Goal: Task Accomplishment & Management: Use online tool/utility

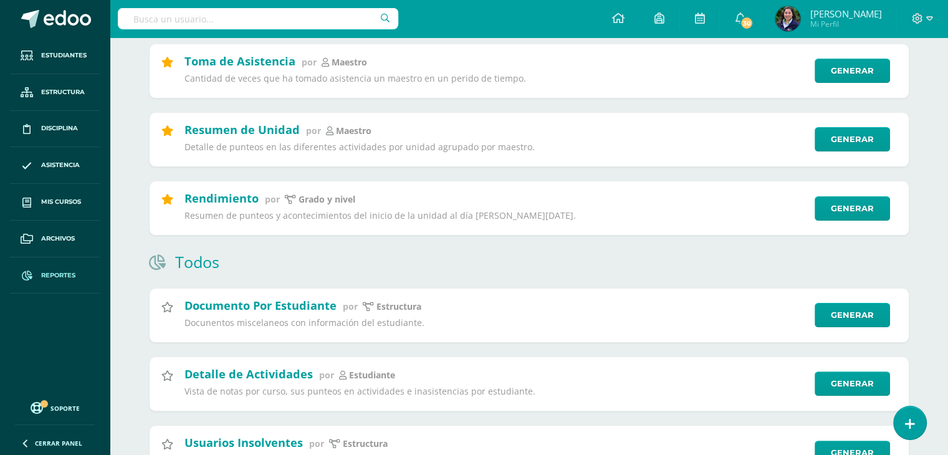
scroll to position [232, 0]
click at [931, 17] on icon at bounding box center [929, 18] width 7 height 4
click at [869, 93] on link "Cerrar sesión" at bounding box center [883, 85] width 99 height 18
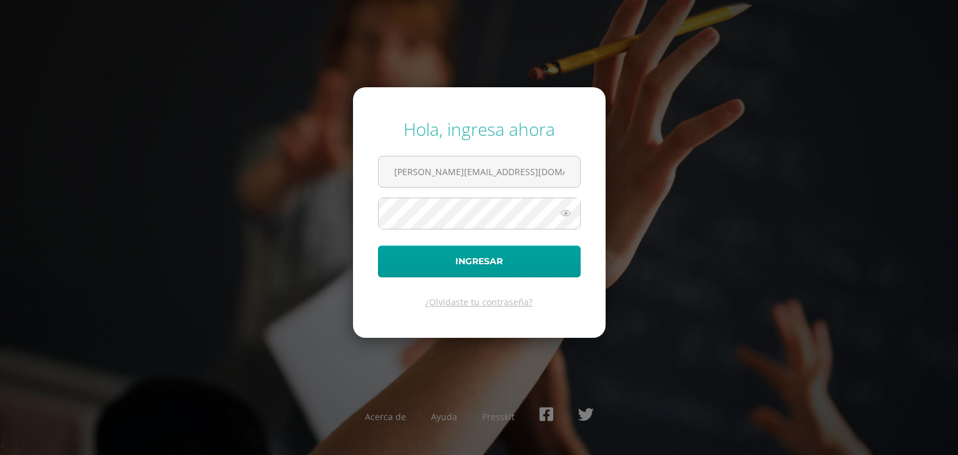
drag, startPoint x: 504, startPoint y: 172, endPoint x: 347, endPoint y: 172, distance: 157.1
click at [347, 172] on div "Hola, ingresa ahora laura@colegiovalles.com Ingresar ¿Olvidaste tu contraseña? …" at bounding box center [479, 227] width 804 height 241
type input "m"
type input "[PERSON_NAME][EMAIL_ADDRESS][DOMAIN_NAME]"
click at [486, 259] on button "Ingresar" at bounding box center [479, 262] width 203 height 32
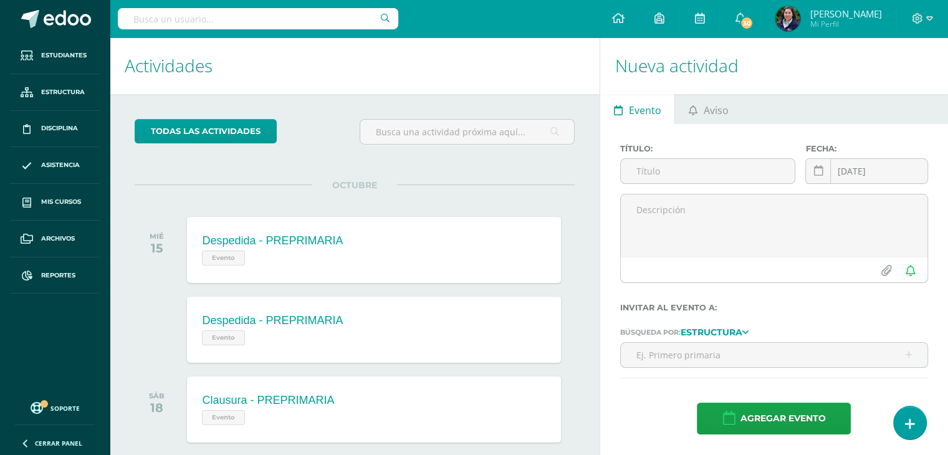
click at [157, 17] on input "text" at bounding box center [258, 18] width 281 height 21
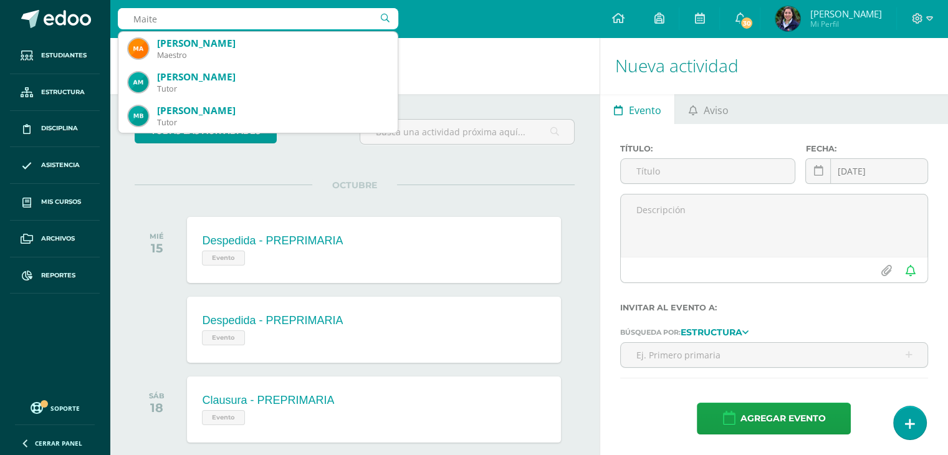
type input "Maite D"
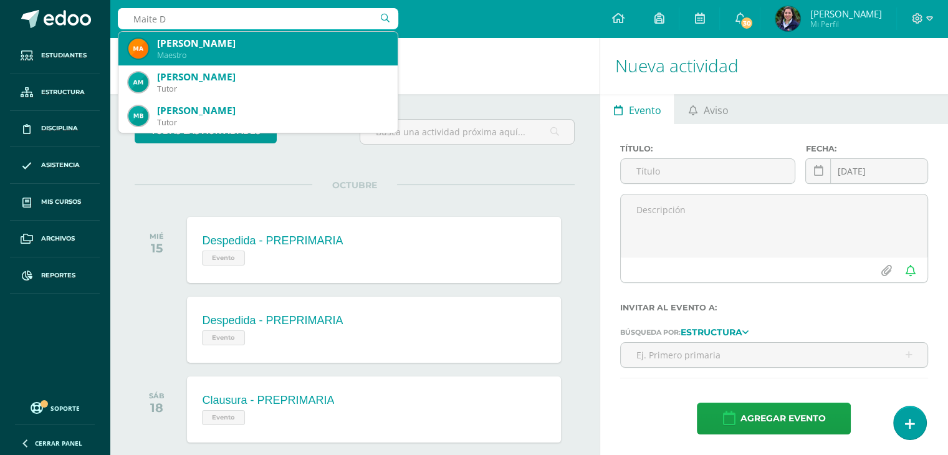
click at [241, 56] on div "Maestro" at bounding box center [272, 55] width 231 height 11
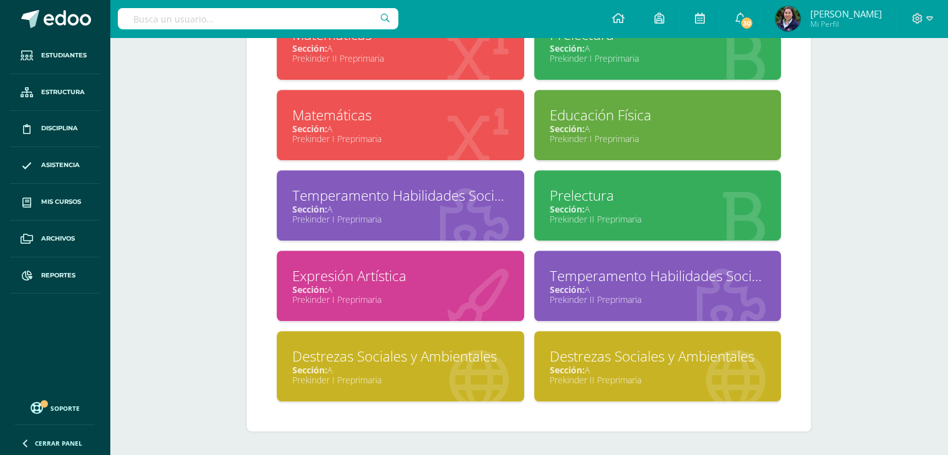
scroll to position [778, 0]
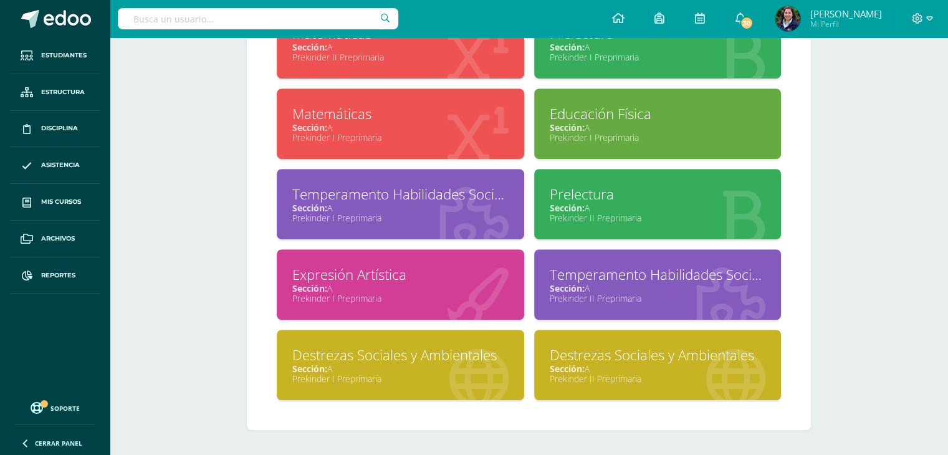
click at [449, 198] on div "Temperamento Habilidades Socioafectivas y Destrezas Psicomotoras" at bounding box center [400, 194] width 216 height 19
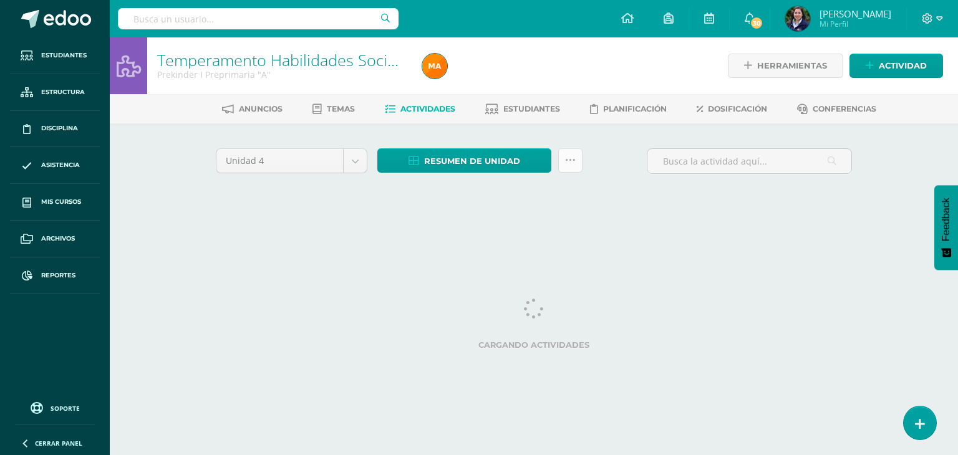
click at [571, 160] on icon at bounding box center [570, 160] width 11 height 11
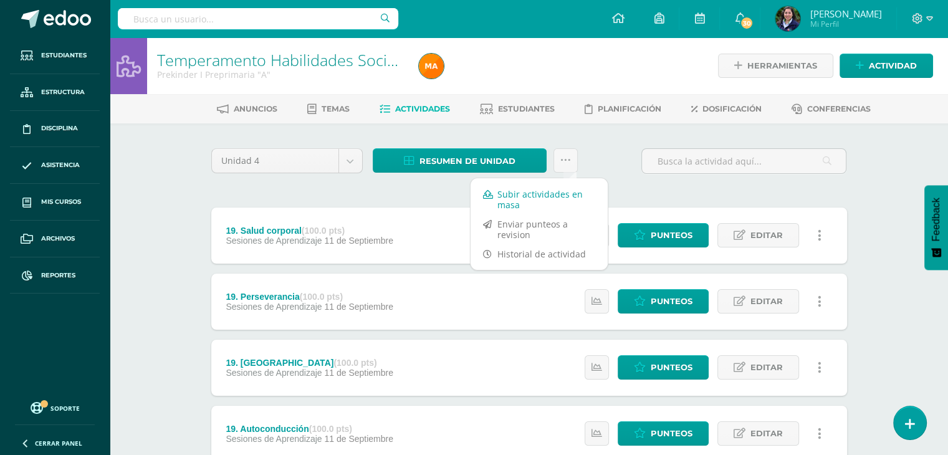
click at [526, 200] on link "Subir actividades en masa" at bounding box center [539, 200] width 137 height 30
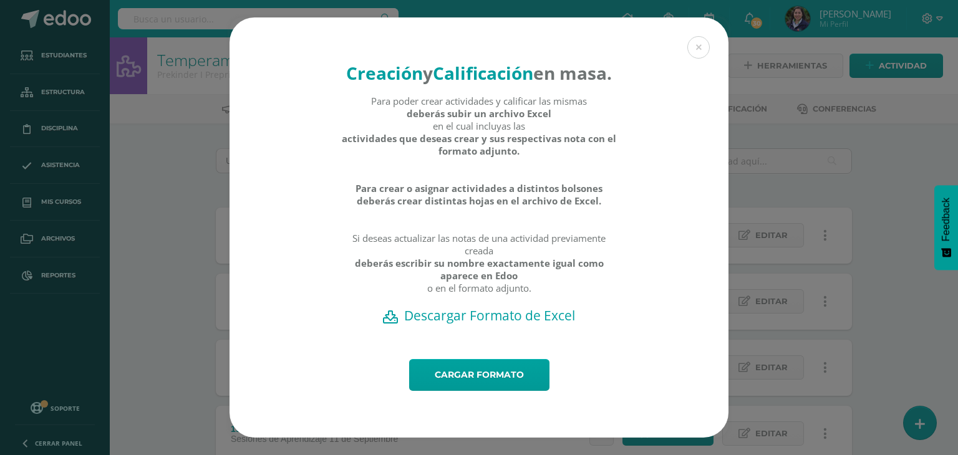
click at [509, 324] on h2 "Descargar Formato de Excel" at bounding box center [478, 315] width 455 height 17
click at [494, 391] on link "Cargar formato" at bounding box center [479, 375] width 140 height 32
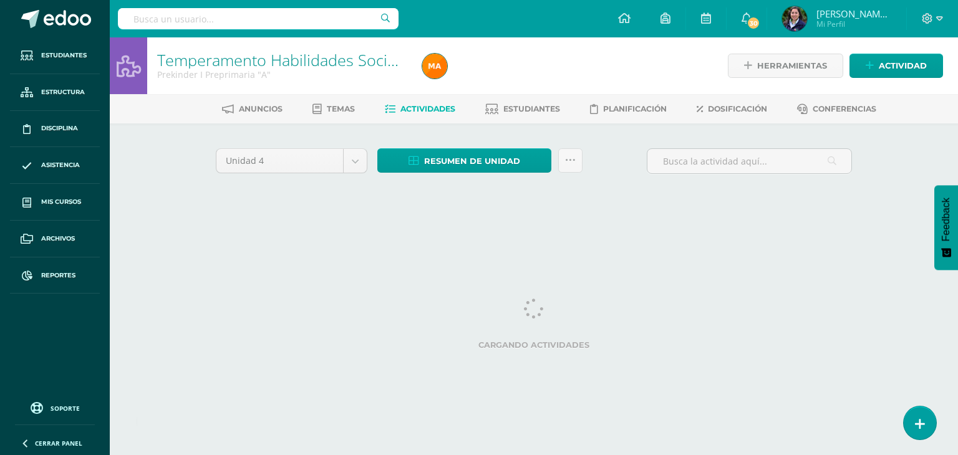
click at [216, 21] on input "text" at bounding box center [258, 18] width 281 height 21
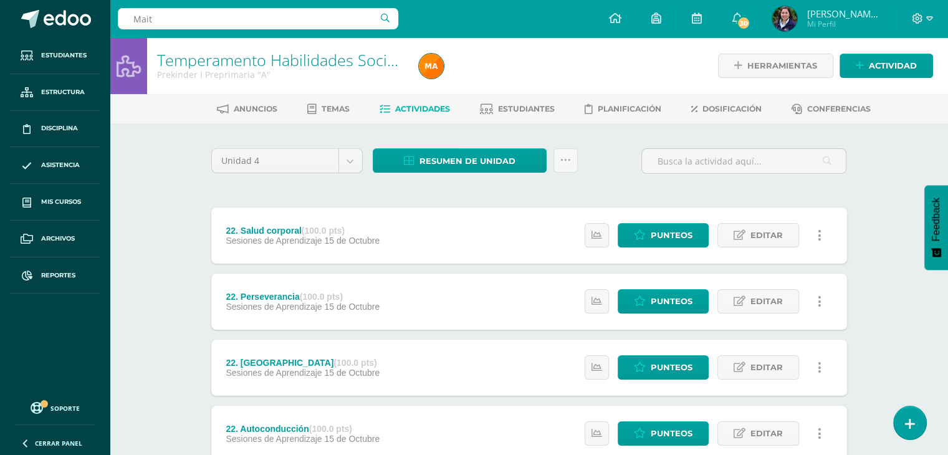
type input "Maite"
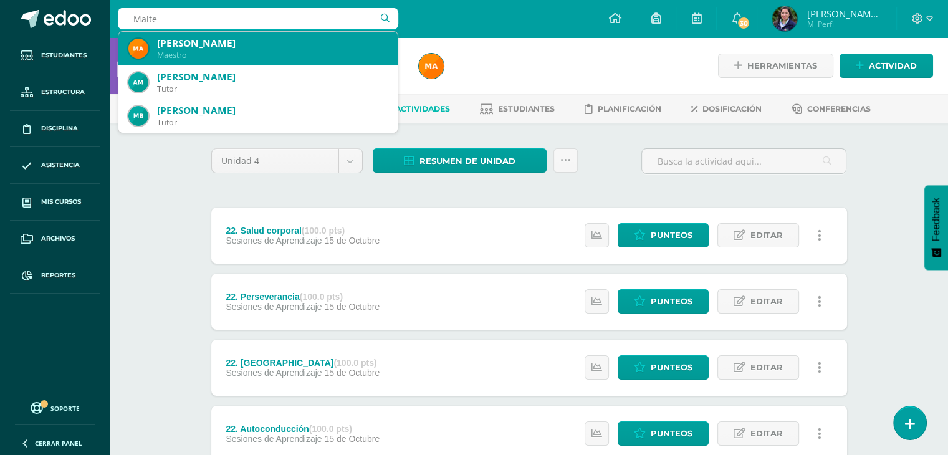
click at [196, 57] on div "Maestro" at bounding box center [272, 55] width 231 height 11
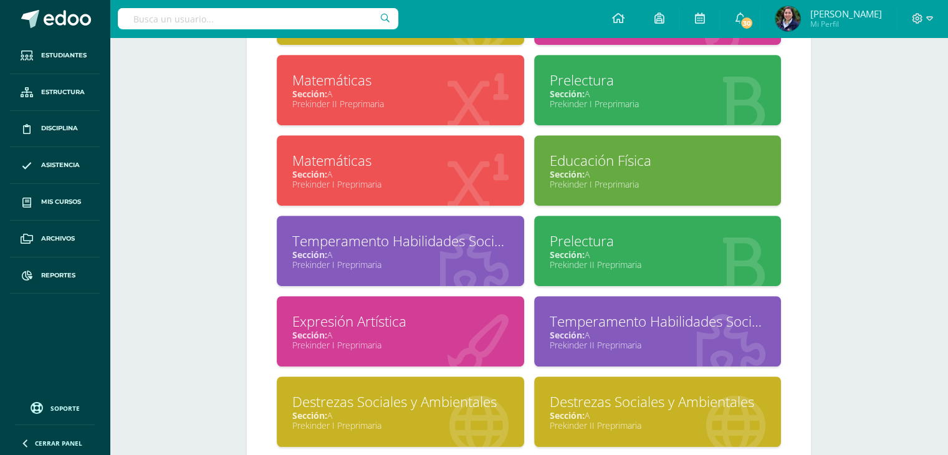
scroll to position [731, 0]
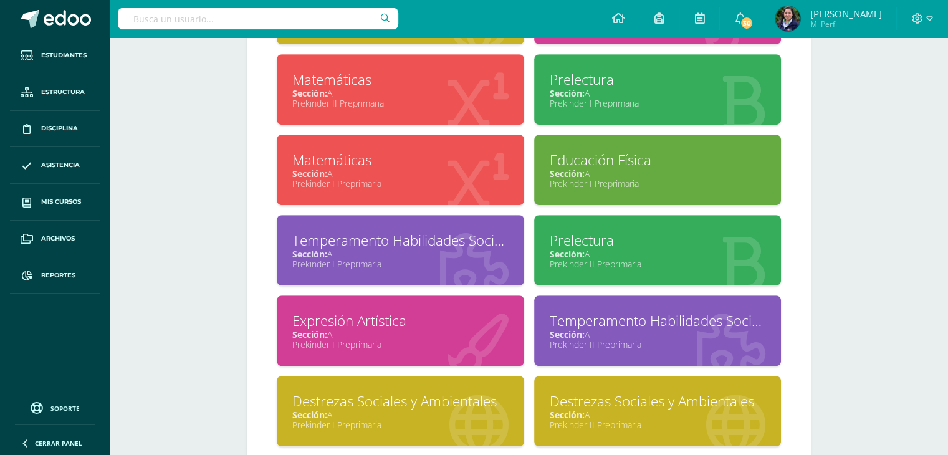
click at [592, 334] on div "Sección: A" at bounding box center [658, 335] width 216 height 12
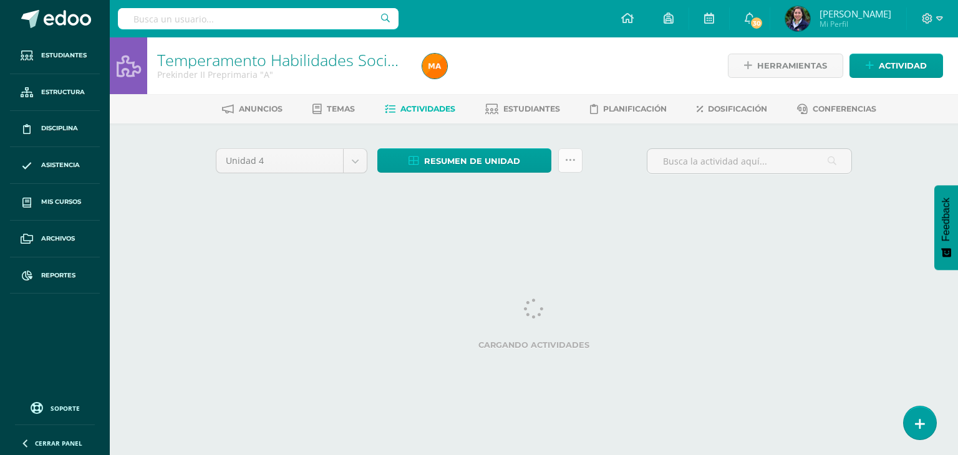
click at [571, 161] on icon at bounding box center [570, 160] width 11 height 11
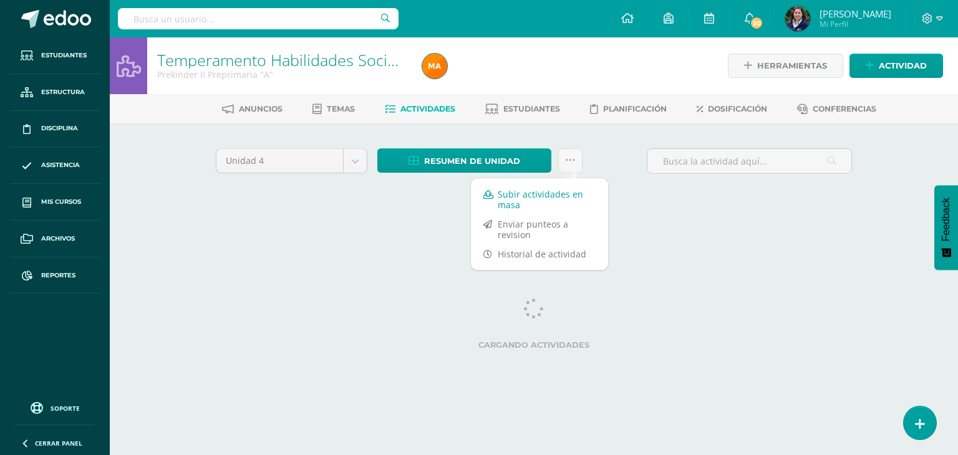
click at [566, 200] on link "Subir actividades en masa" at bounding box center [539, 200] width 137 height 30
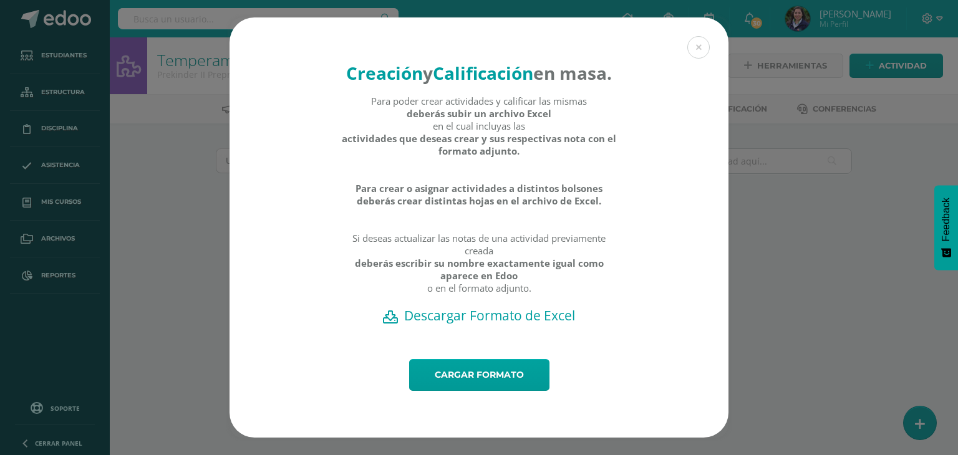
click at [480, 324] on h2 "Descargar Formato de Excel" at bounding box center [478, 315] width 455 height 17
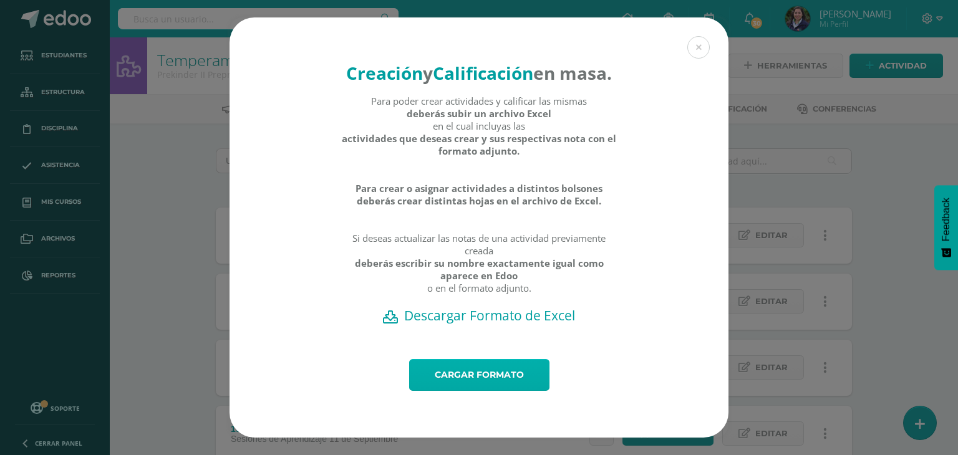
click at [481, 383] on link "Cargar formato" at bounding box center [479, 375] width 140 height 32
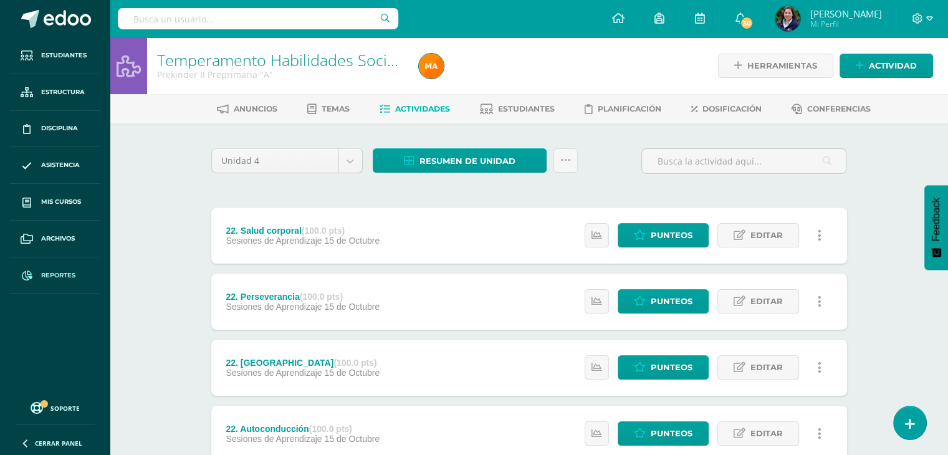
click at [82, 270] on link "Reportes" at bounding box center [55, 275] width 90 height 37
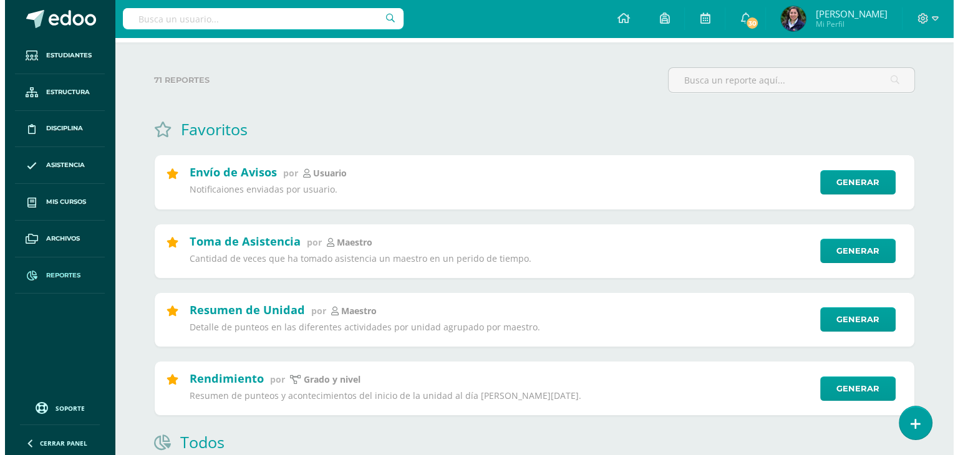
scroll to position [51, 0]
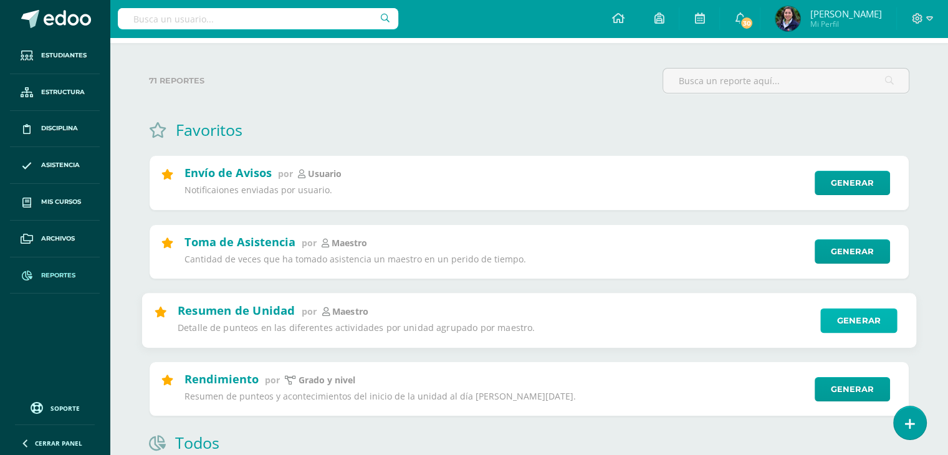
click at [863, 327] on link "Generar" at bounding box center [858, 320] width 77 height 25
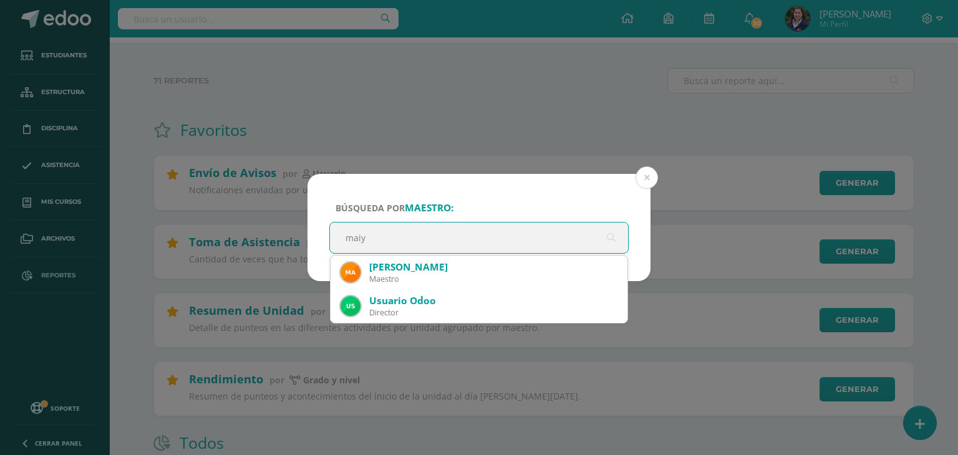
type input "mai"
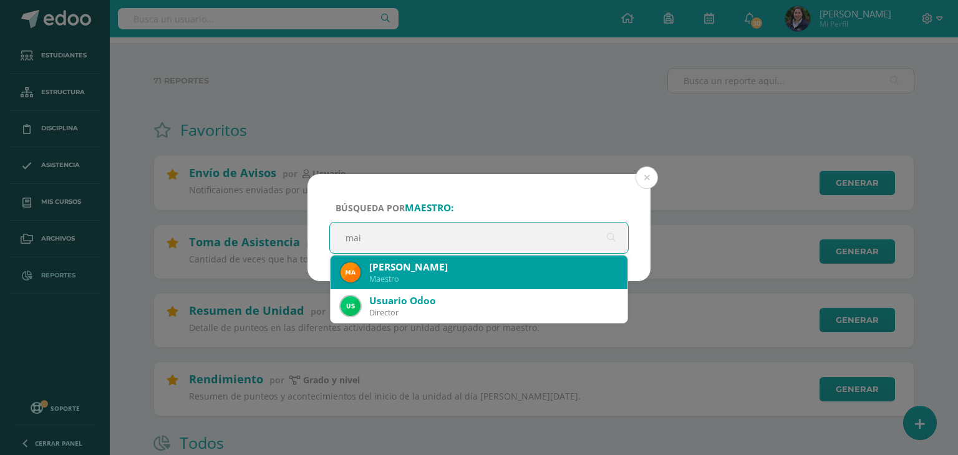
click at [508, 266] on div "[PERSON_NAME]" at bounding box center [493, 267] width 248 height 13
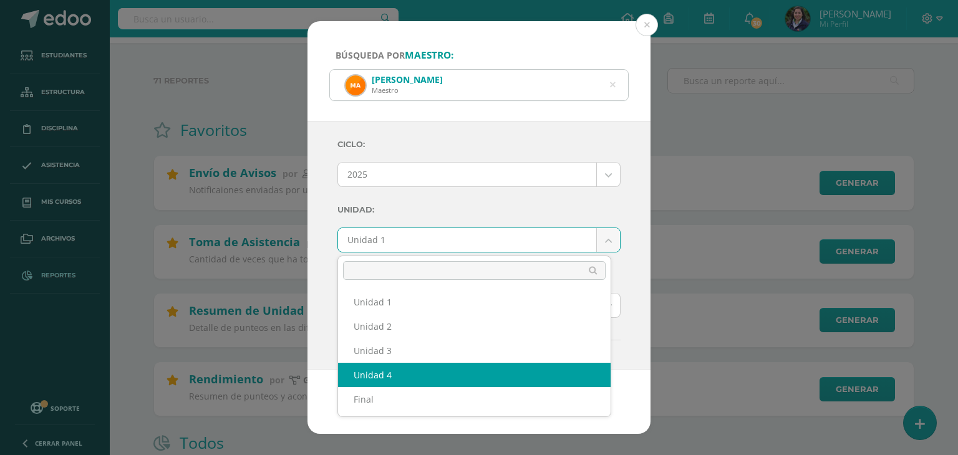
select select "Unidad 4"
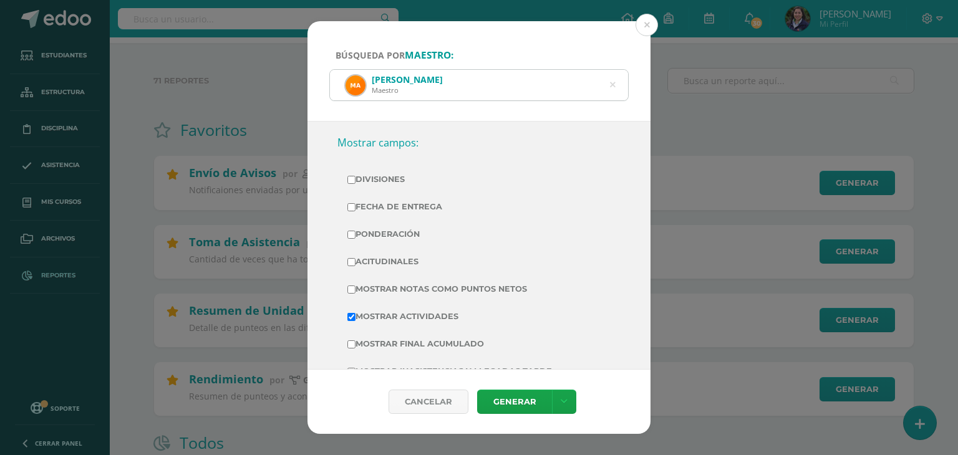
scroll to position [237, 0]
click at [372, 203] on label "Fecha de Entrega" at bounding box center [478, 204] width 263 height 17
click at [355, 203] on input "Fecha de Entrega" at bounding box center [351, 205] width 8 height 8
checkbox input "true"
click at [353, 178] on input "Divisiones" at bounding box center [351, 177] width 8 height 8
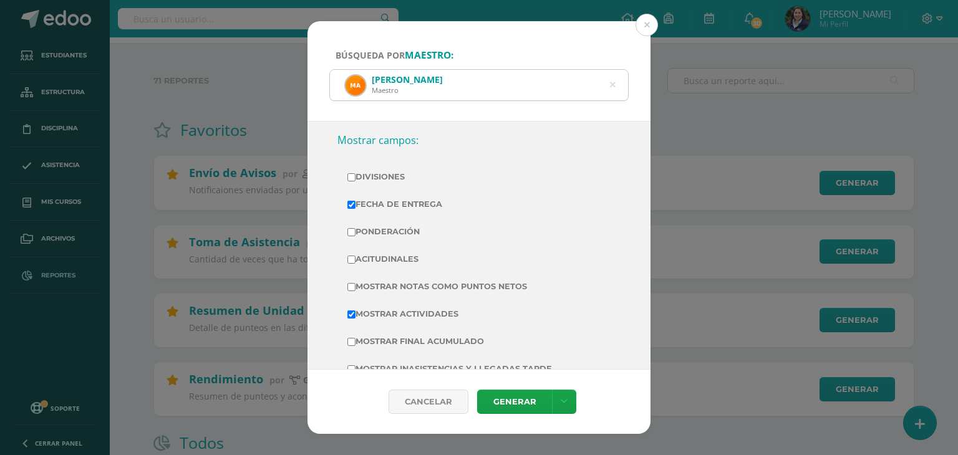
checkbox input "true"
click at [351, 233] on input "Ponderación" at bounding box center [351, 232] width 8 height 8
checkbox input "true"
click at [360, 252] on label "Acitudinales" at bounding box center [478, 259] width 263 height 17
click at [355, 256] on input "Acitudinales" at bounding box center [351, 260] width 8 height 8
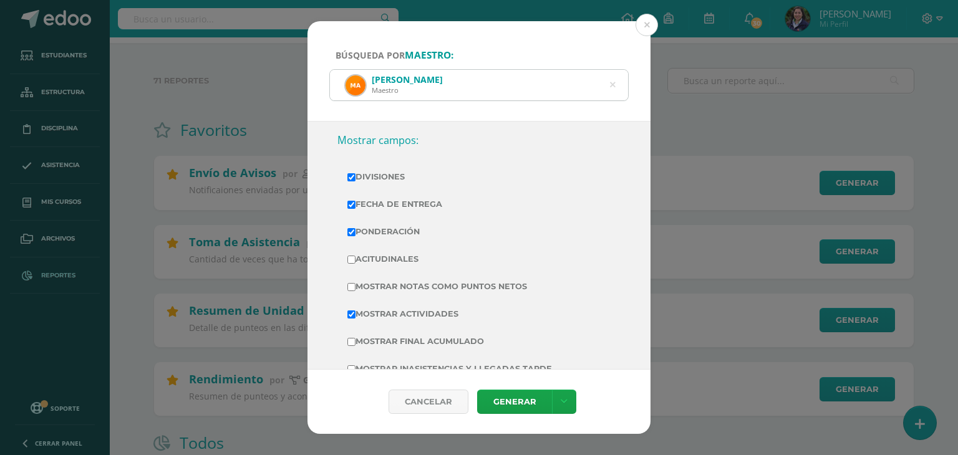
checkbox input "true"
click at [524, 400] on link "Generar" at bounding box center [514, 402] width 75 height 24
click at [612, 87] on icon at bounding box center [613, 85] width 6 height 32
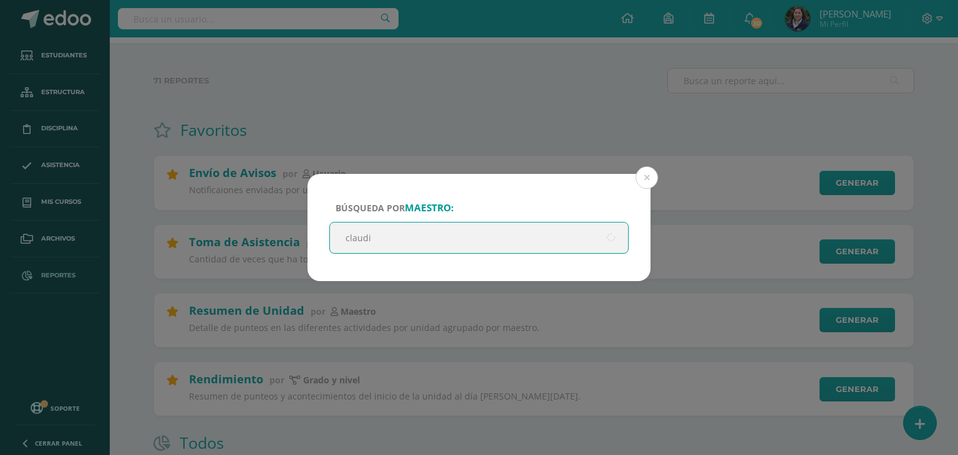
type input "[PERSON_NAME]"
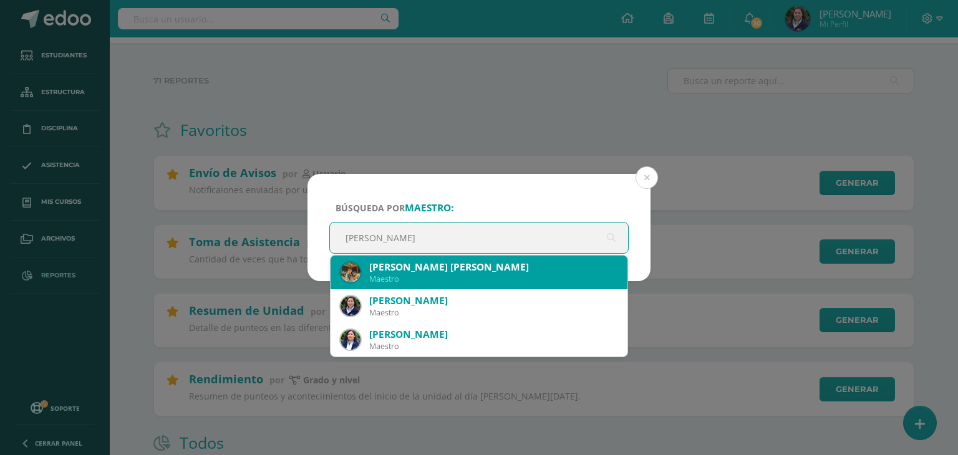
click at [532, 272] on div "[PERSON_NAME] [PERSON_NAME]" at bounding box center [493, 267] width 248 height 13
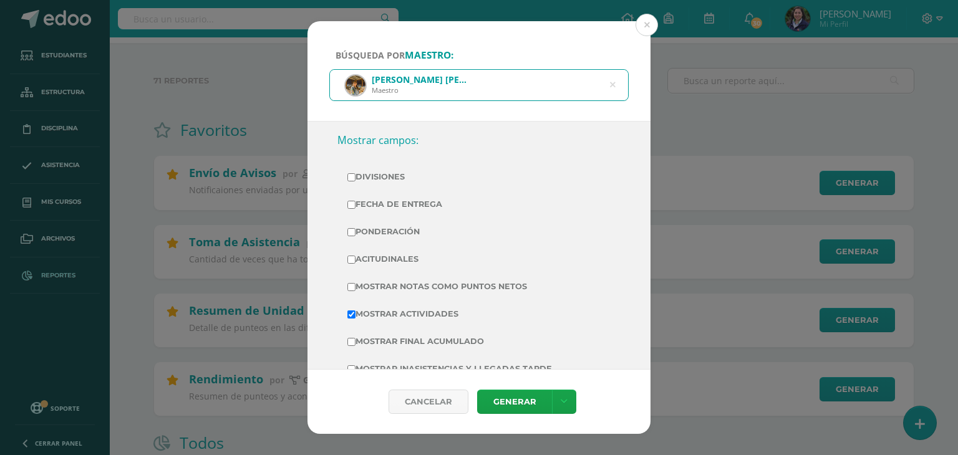
click at [362, 187] on td "Divisiones" at bounding box center [478, 176] width 283 height 27
click at [364, 203] on label "Fecha de Entrega" at bounding box center [478, 204] width 263 height 17
click at [355, 203] on input "Fecha de Entrega" at bounding box center [351, 205] width 8 height 8
checkbox input "true"
click at [364, 186] on td "Divisiones" at bounding box center [478, 176] width 283 height 27
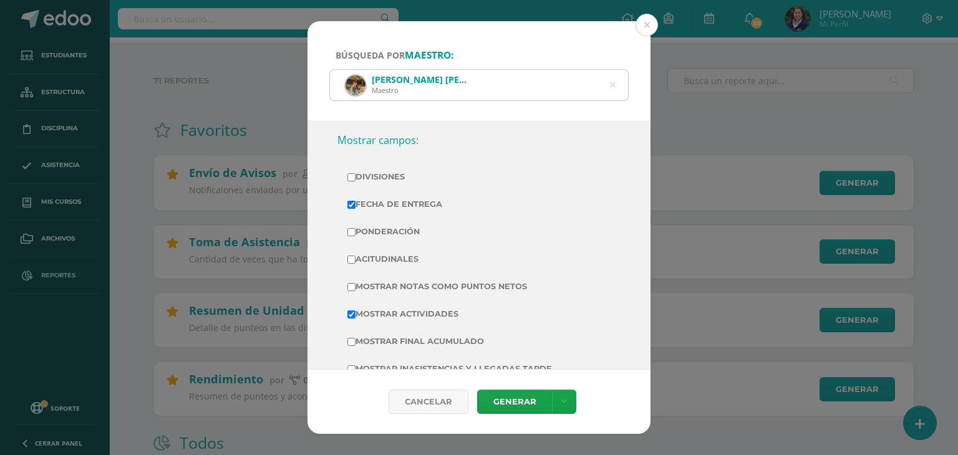
click at [364, 181] on label "Divisiones" at bounding box center [478, 176] width 263 height 17
click at [355, 181] on input "Divisiones" at bounding box center [351, 177] width 8 height 8
checkbox input "true"
click at [368, 230] on label "Ponderación" at bounding box center [478, 231] width 263 height 17
click at [355, 230] on input "Ponderación" at bounding box center [351, 232] width 8 height 8
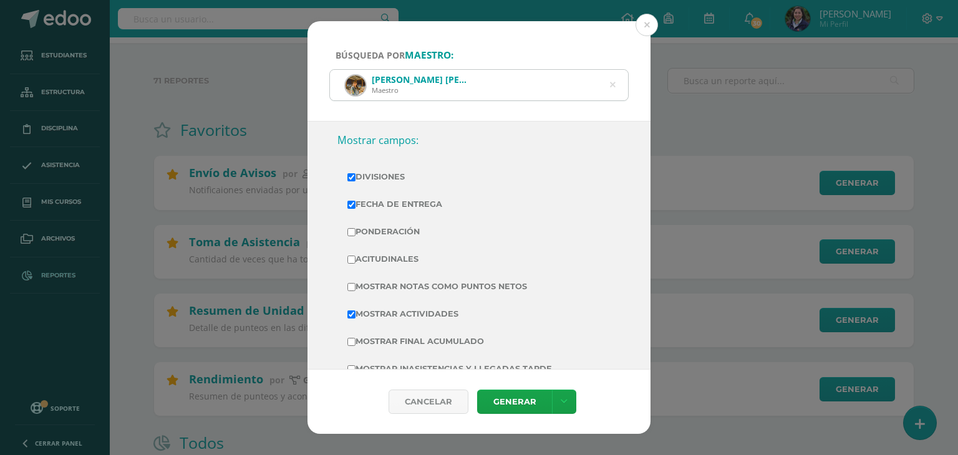
checkbox input "true"
click at [373, 256] on label "Acitudinales" at bounding box center [478, 259] width 263 height 17
click at [355, 256] on input "Acitudinales" at bounding box center [351, 260] width 8 height 8
checkbox input "true"
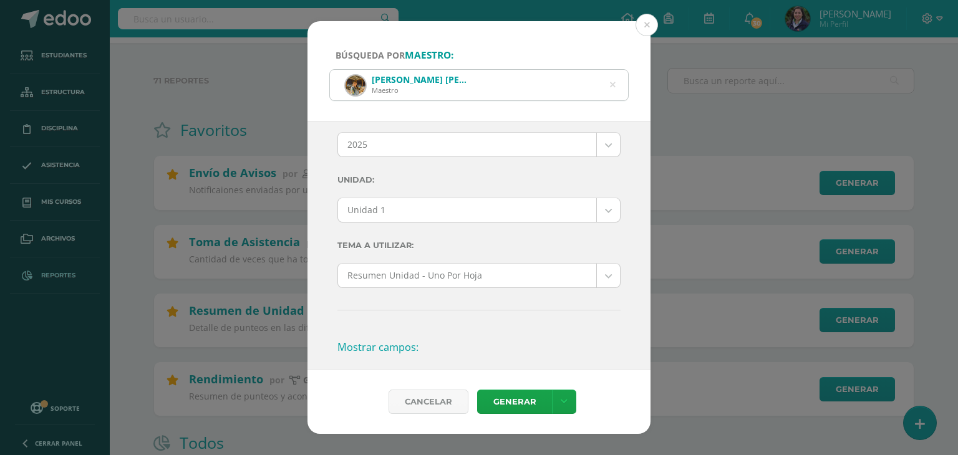
scroll to position [29, 0]
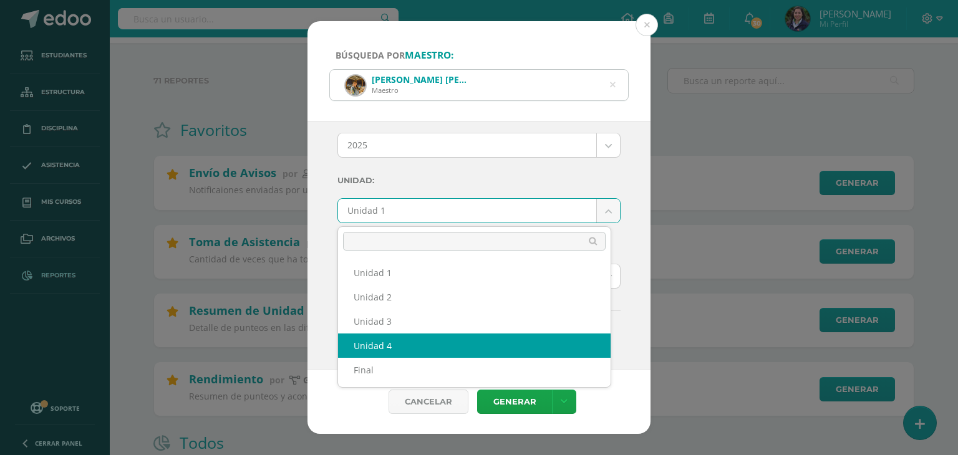
select select "Unidad 4"
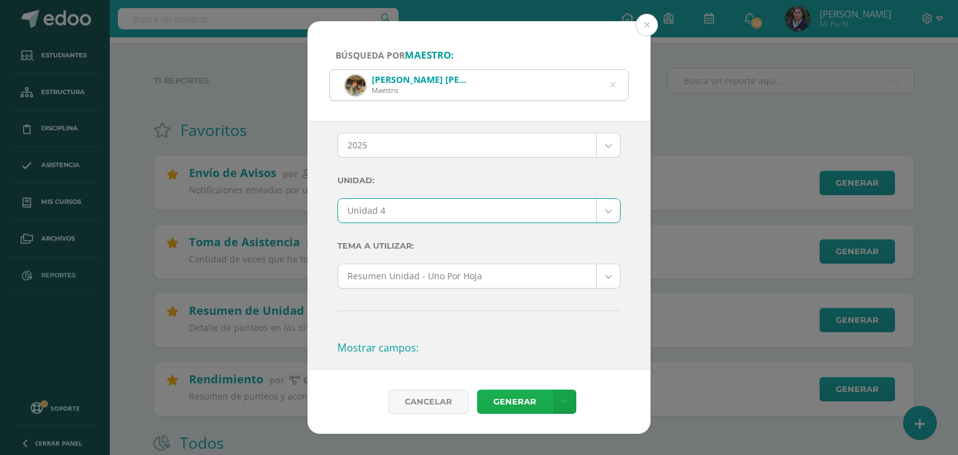
click at [506, 406] on link "Generar" at bounding box center [514, 402] width 75 height 24
